Goal: Transaction & Acquisition: Book appointment/travel/reservation

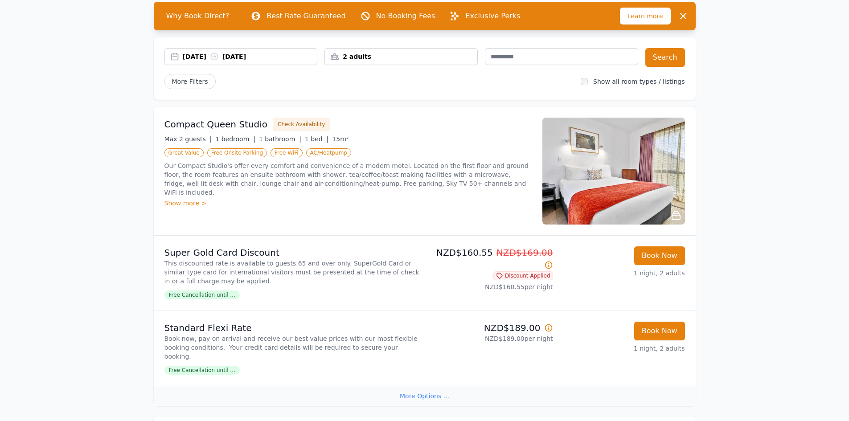
scroll to position [134, 0]
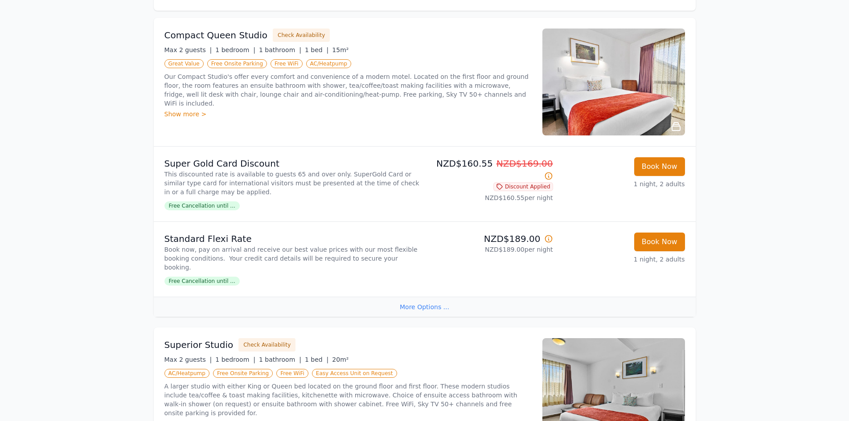
click at [307, 239] on p "Standard Flexi Rate" at bounding box center [293, 239] width 257 height 12
click at [223, 243] on p "Standard Flexi Rate" at bounding box center [293, 239] width 257 height 12
click at [225, 255] on p "Book now, pay on arrival and receive our best value prices with our most flexib…" at bounding box center [293, 258] width 257 height 27
click at [651, 244] on button "Book Now" at bounding box center [660, 242] width 51 height 19
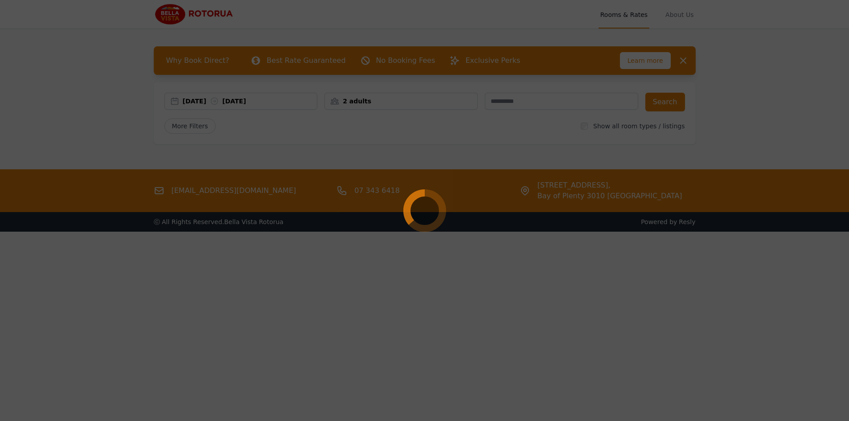
select select "**"
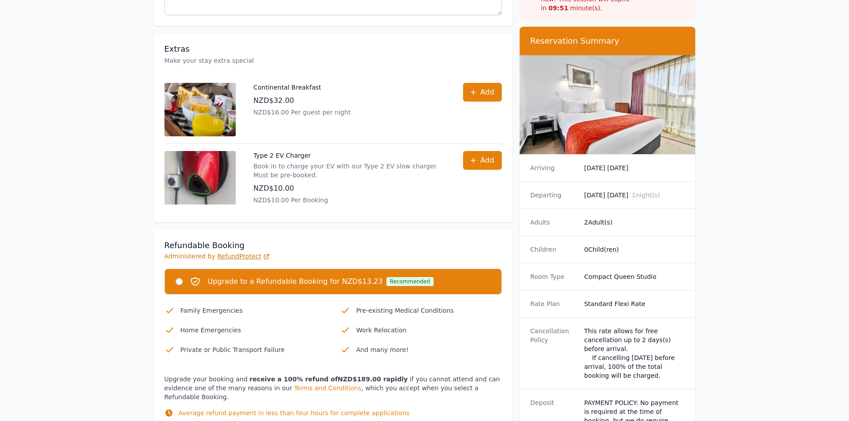
scroll to position [268, 0]
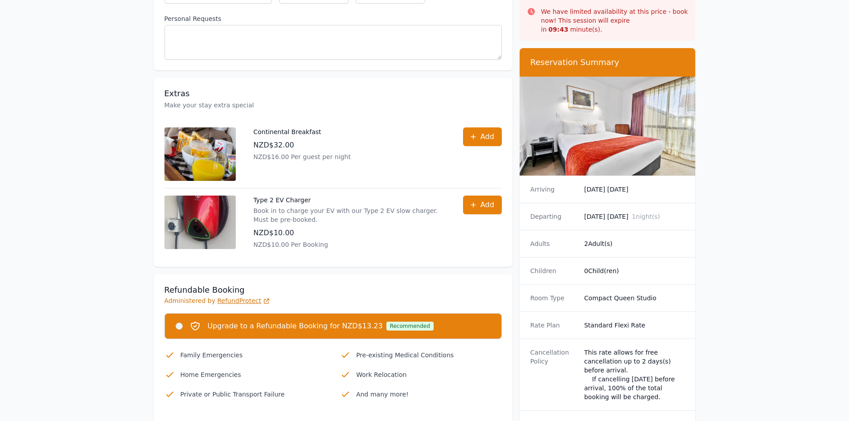
click at [205, 151] on img at bounding box center [200, 155] width 71 height 54
click at [210, 148] on img at bounding box center [200, 155] width 71 height 54
click at [177, 131] on img at bounding box center [200, 155] width 71 height 54
